Goal: Find specific page/section: Find specific page/section

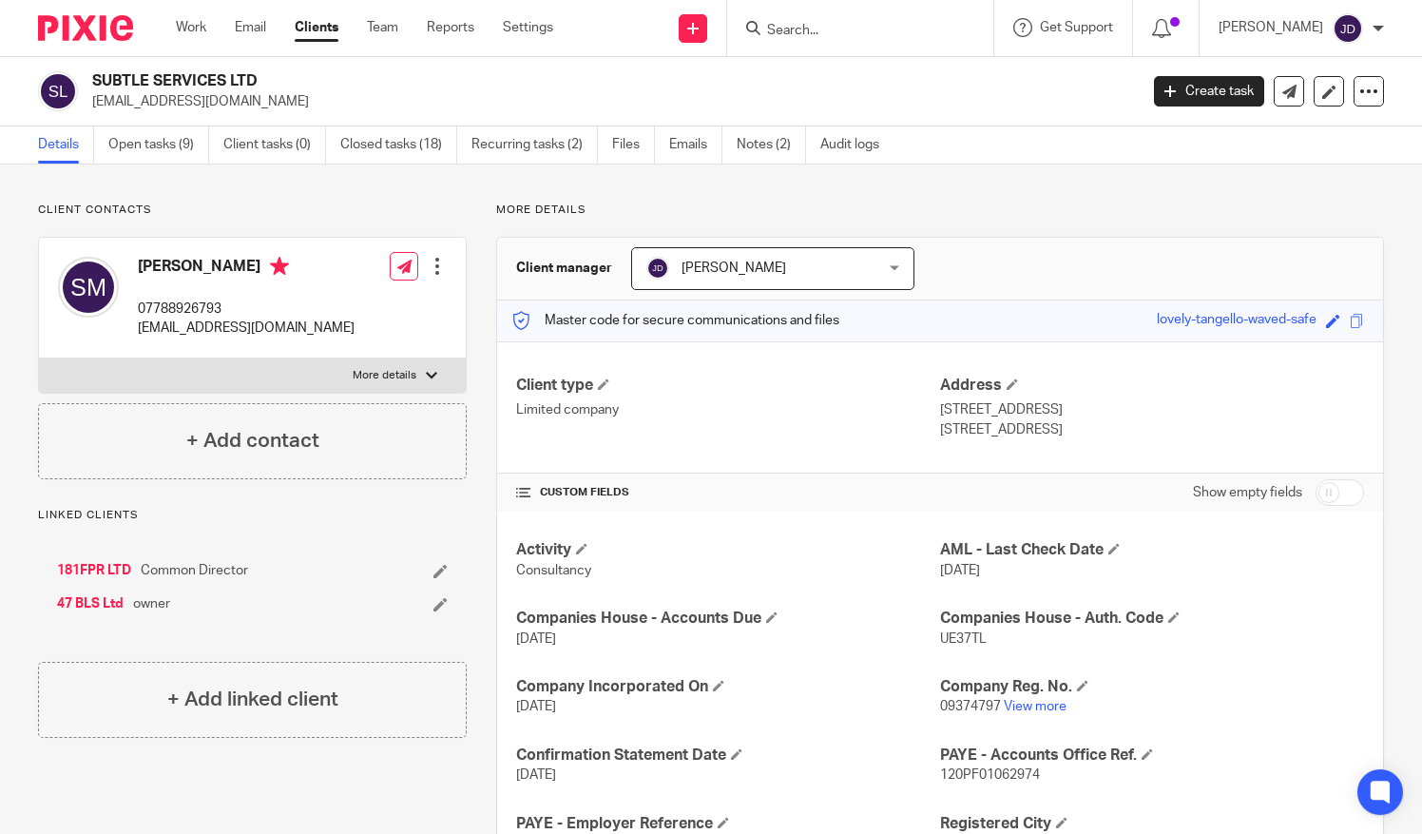
scroll to position [760, 0]
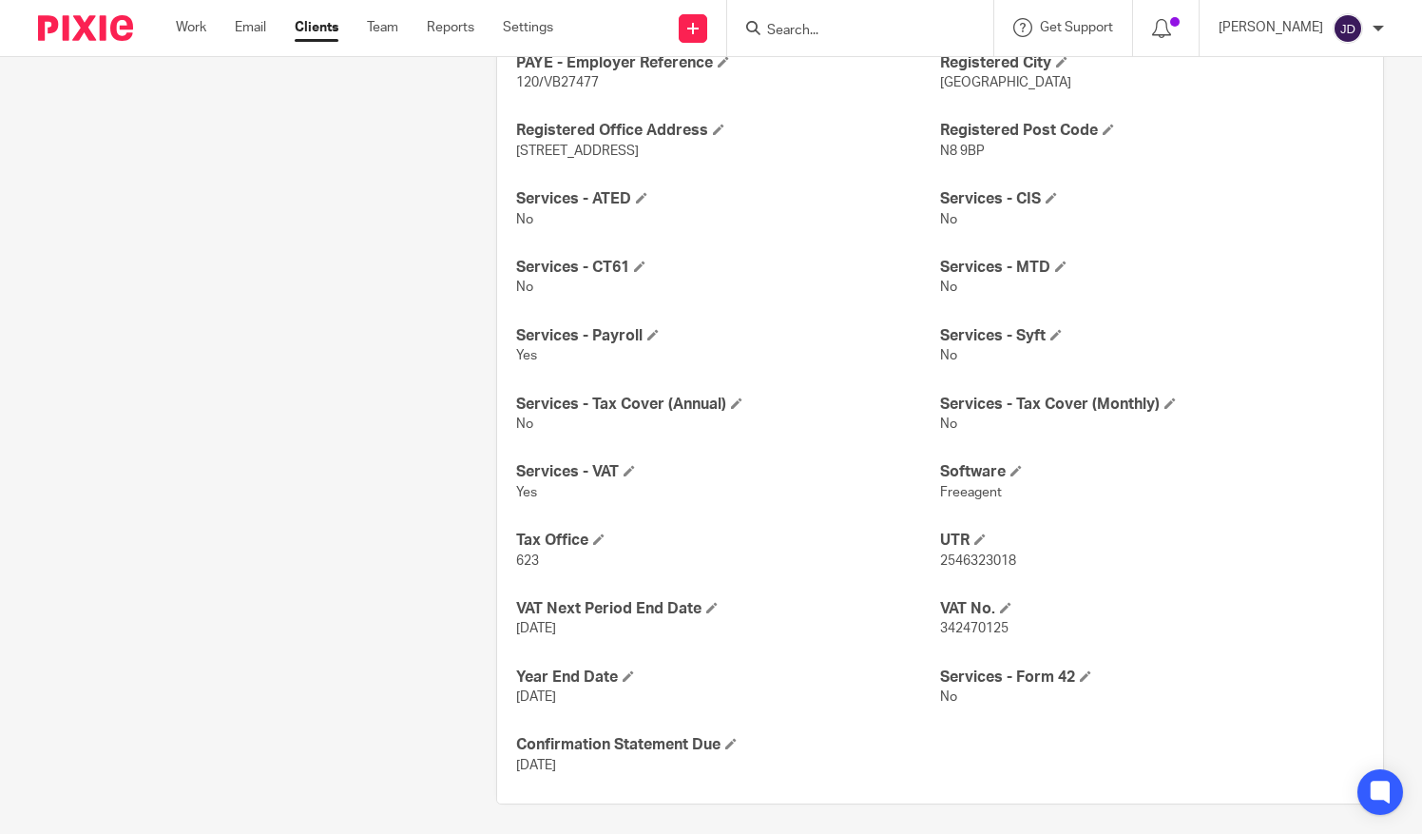
click at [804, 30] on input "Search" at bounding box center [850, 31] width 171 height 17
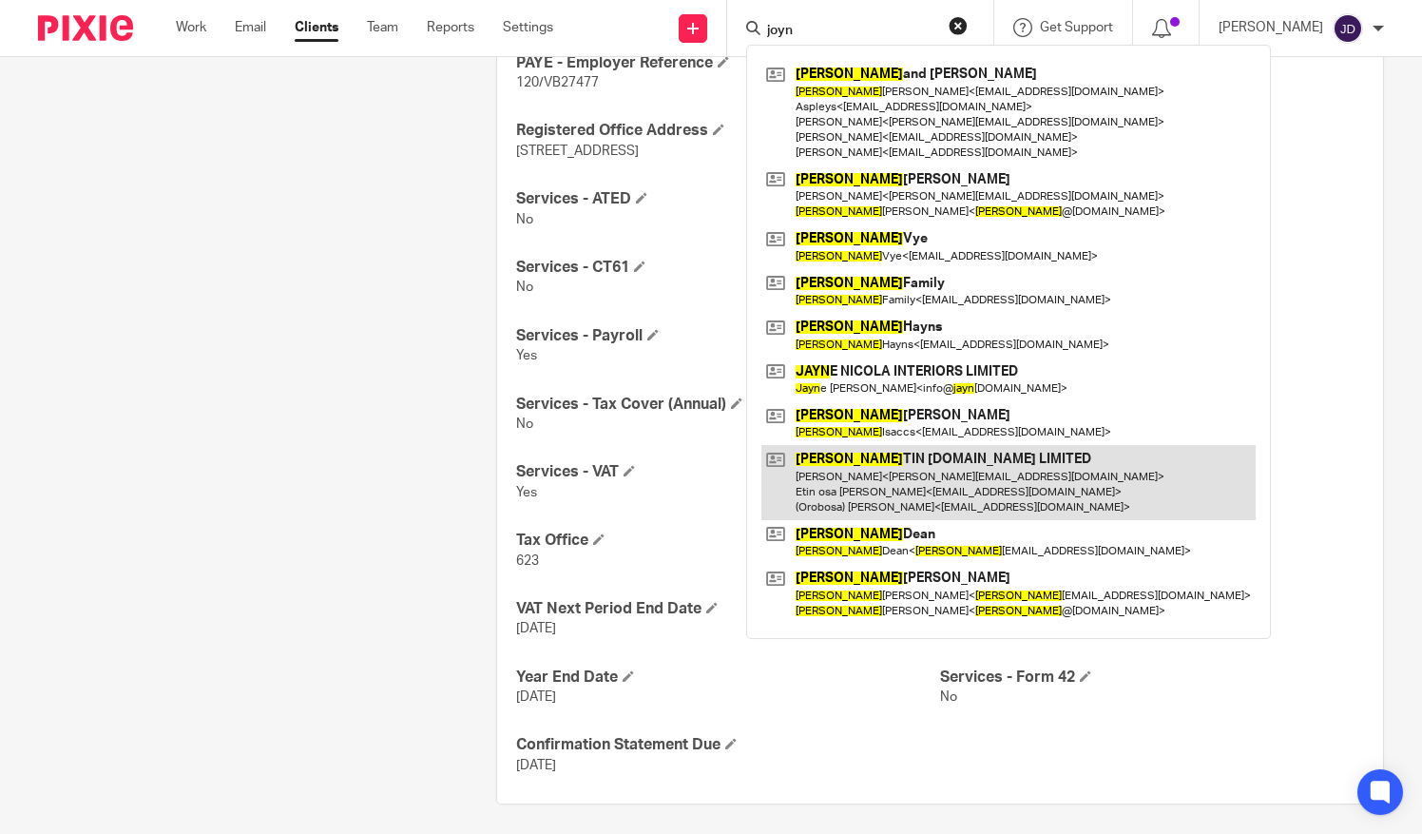
type input "joyn"
click at [894, 461] on link at bounding box center [1008, 482] width 494 height 75
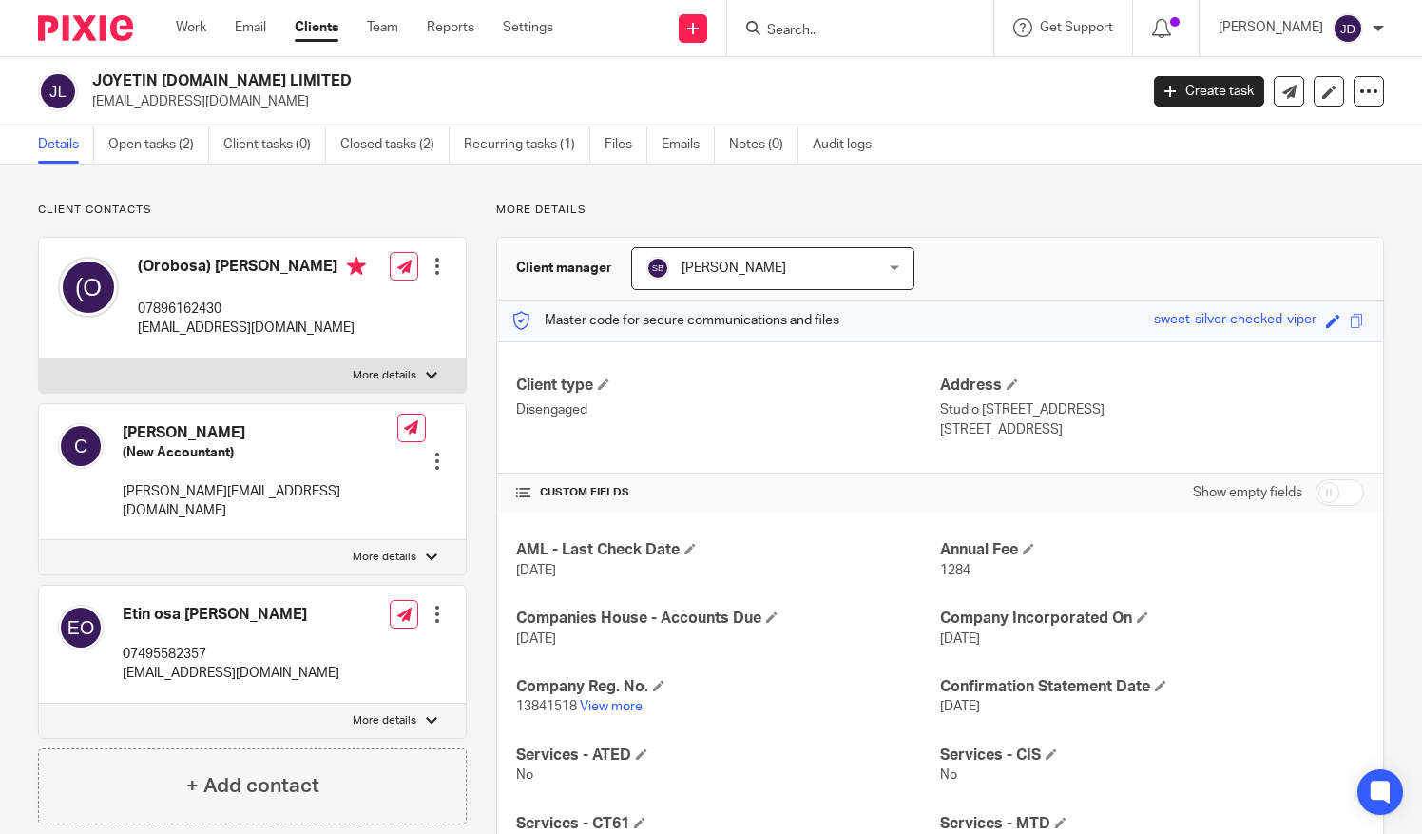
click at [803, 27] on input "Search" at bounding box center [850, 31] width 171 height 17
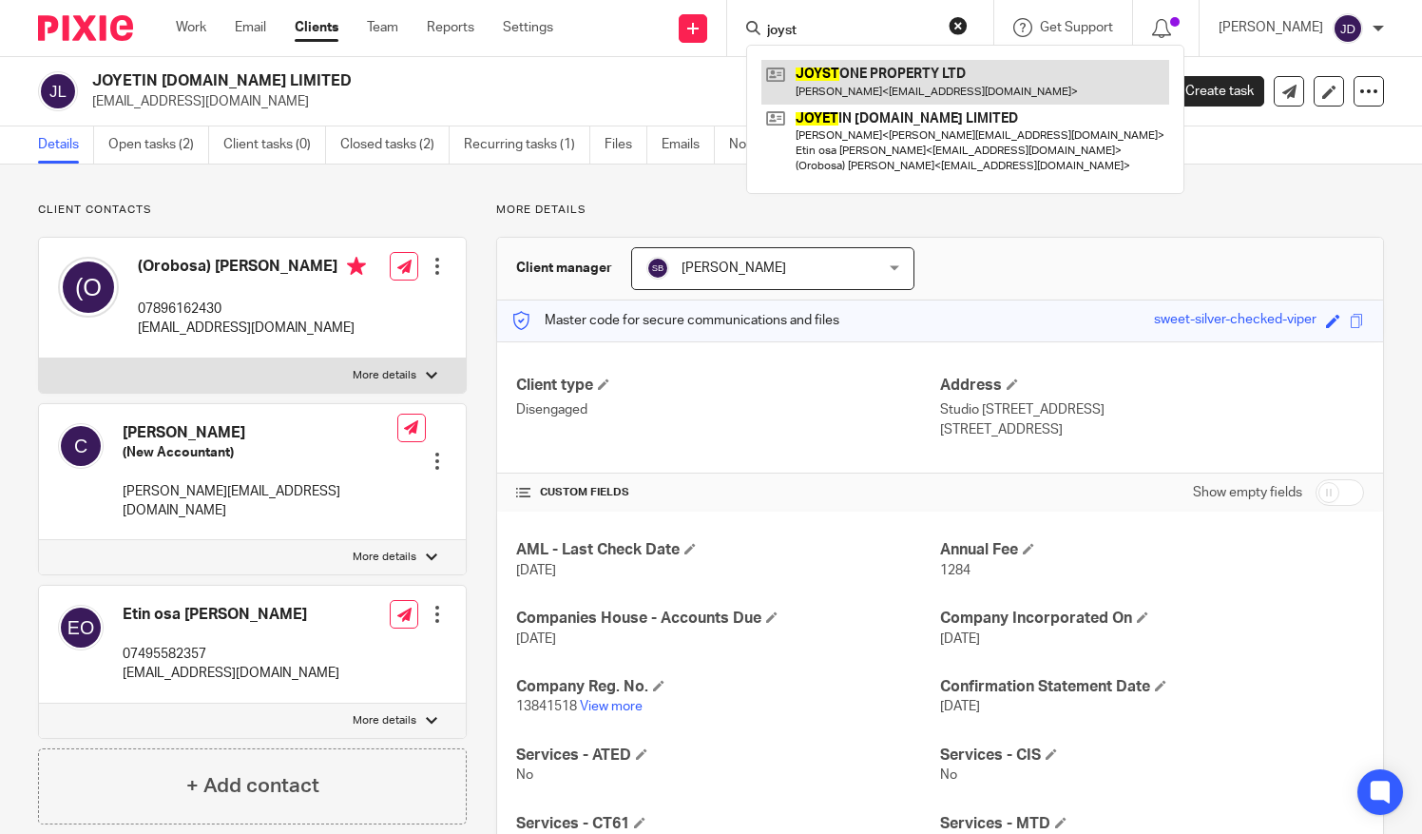
type input "joyst"
click at [884, 83] on link at bounding box center [965, 82] width 408 height 44
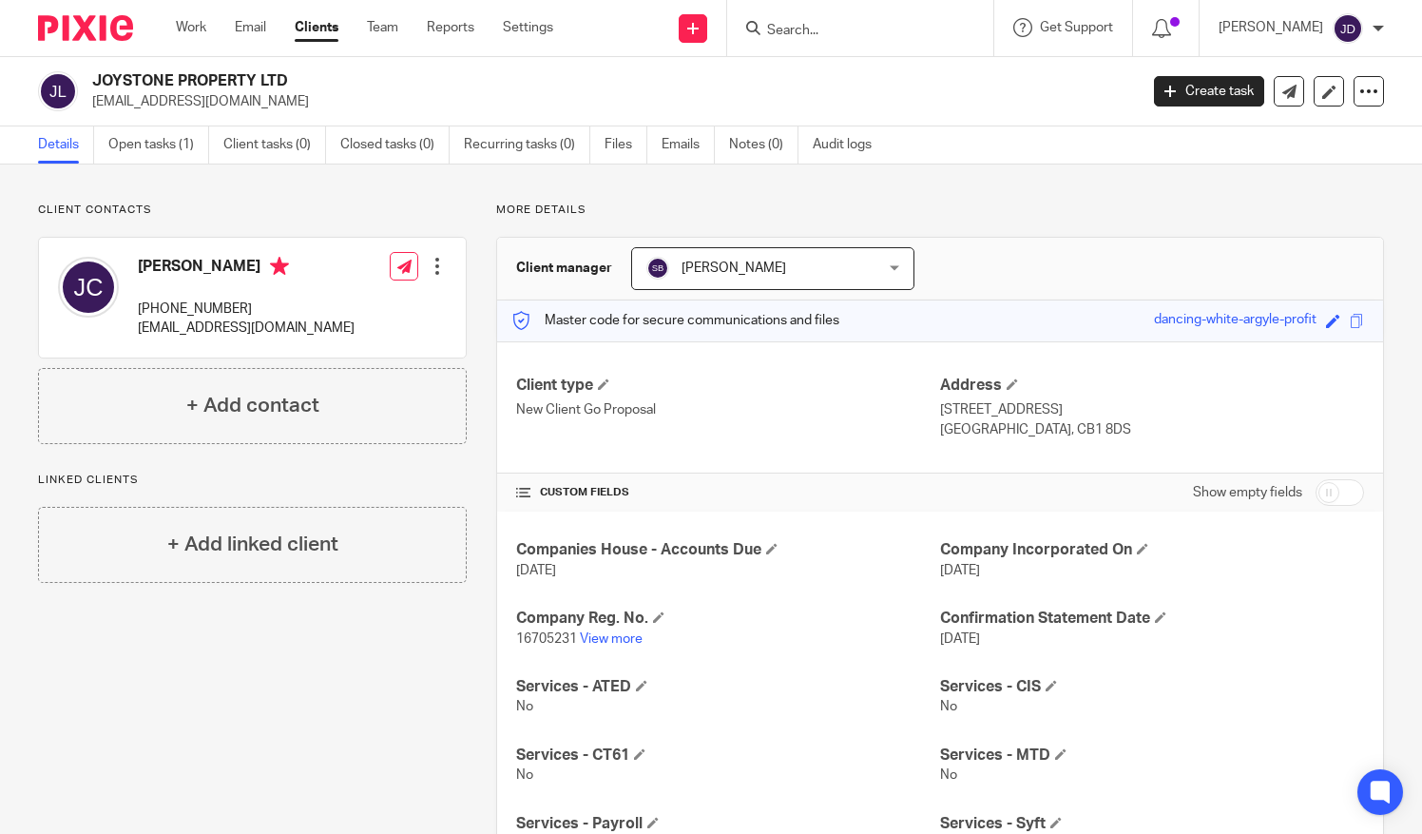
drag, startPoint x: 1376, startPoint y: 15, endPoint x: 1386, endPoint y: 49, distance: 35.5
click at [1376, 15] on div "[PERSON_NAME]" at bounding box center [1301, 28] width 165 height 30
click at [1327, 135] on li "Logout" at bounding box center [1310, 133] width 125 height 28
